Goal: Transaction & Acquisition: Purchase product/service

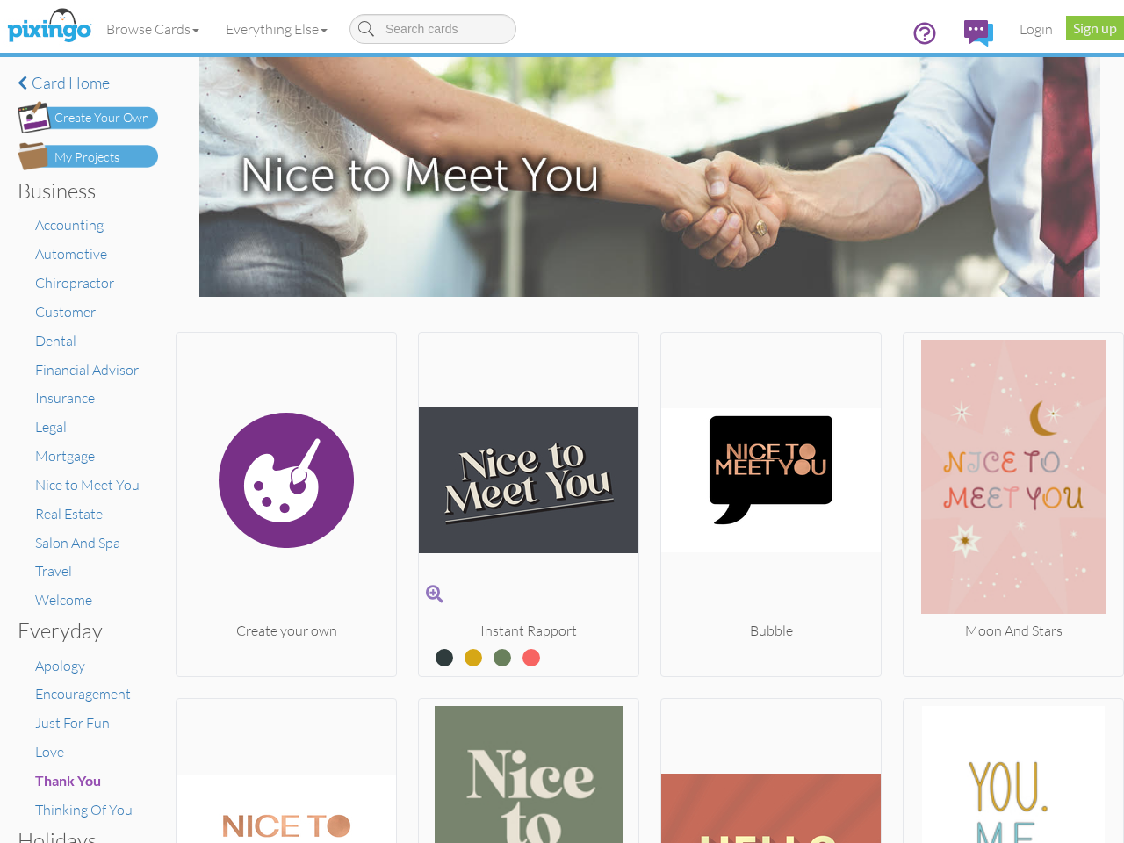
click at [562, 422] on img at bounding box center [529, 480] width 220 height 281
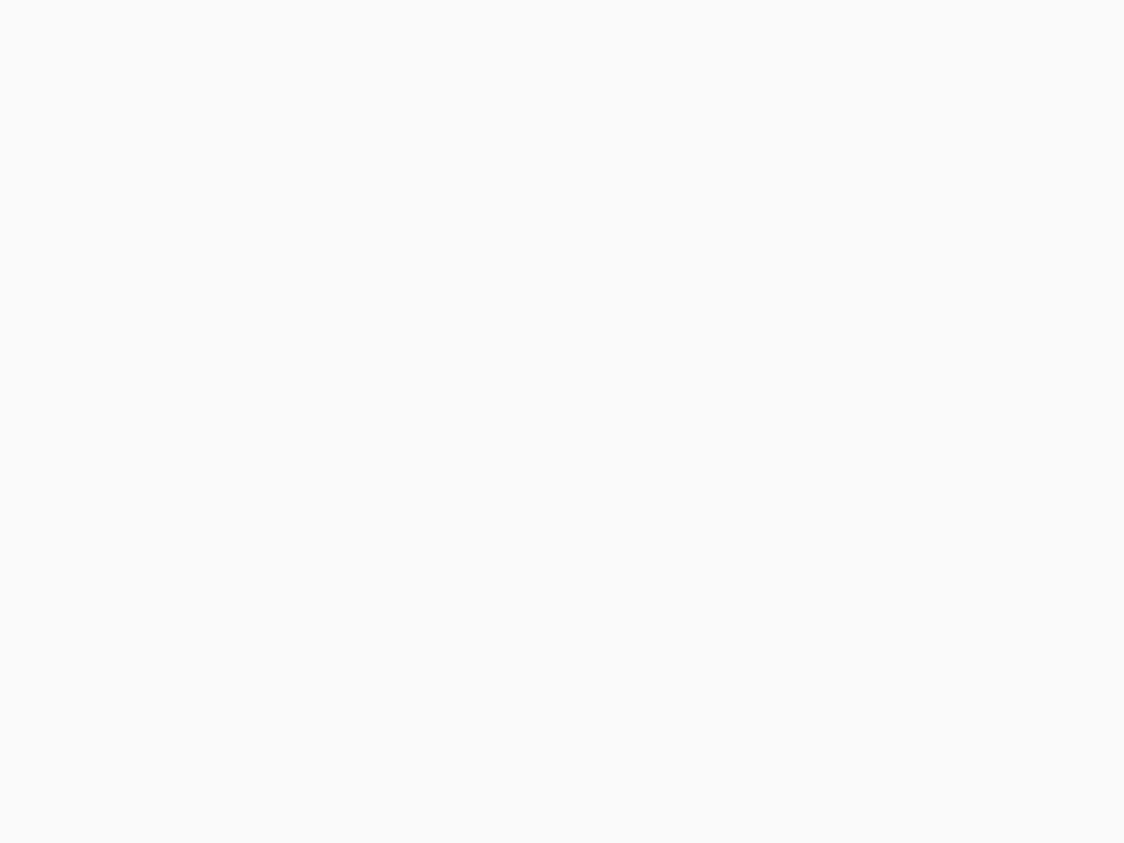
click at [154, 29] on body at bounding box center [562, 421] width 1124 height 843
click at [280, 29] on body at bounding box center [562, 421] width 1124 height 843
click at [285, 501] on body at bounding box center [562, 421] width 1124 height 843
click at [523, 501] on body at bounding box center [562, 421] width 1124 height 843
click at [762, 501] on body at bounding box center [562, 421] width 1124 height 843
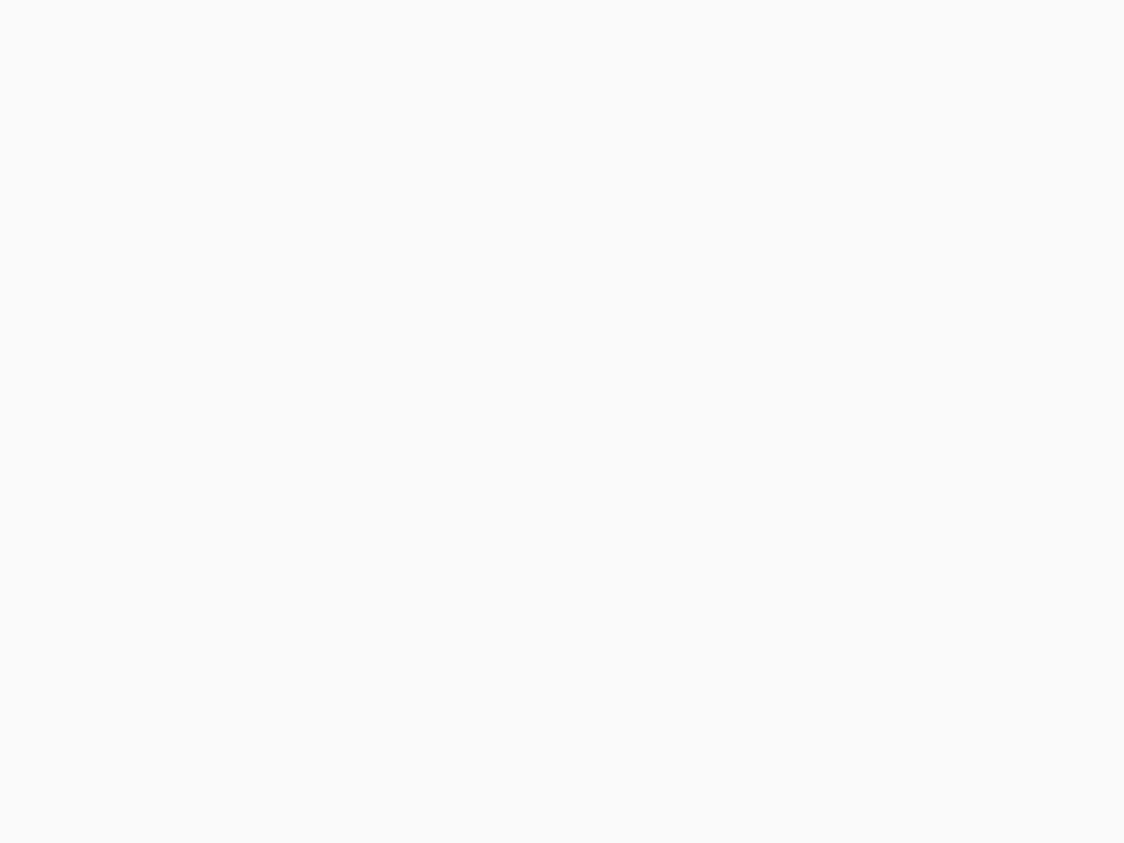
click at [1000, 501] on body at bounding box center [562, 421] width 1124 height 843
click at [285, 768] on body at bounding box center [562, 421] width 1124 height 843
click at [523, 768] on body at bounding box center [562, 421] width 1124 height 843
click at [762, 768] on body at bounding box center [562, 421] width 1124 height 843
